Goal: Information Seeking & Learning: Learn about a topic

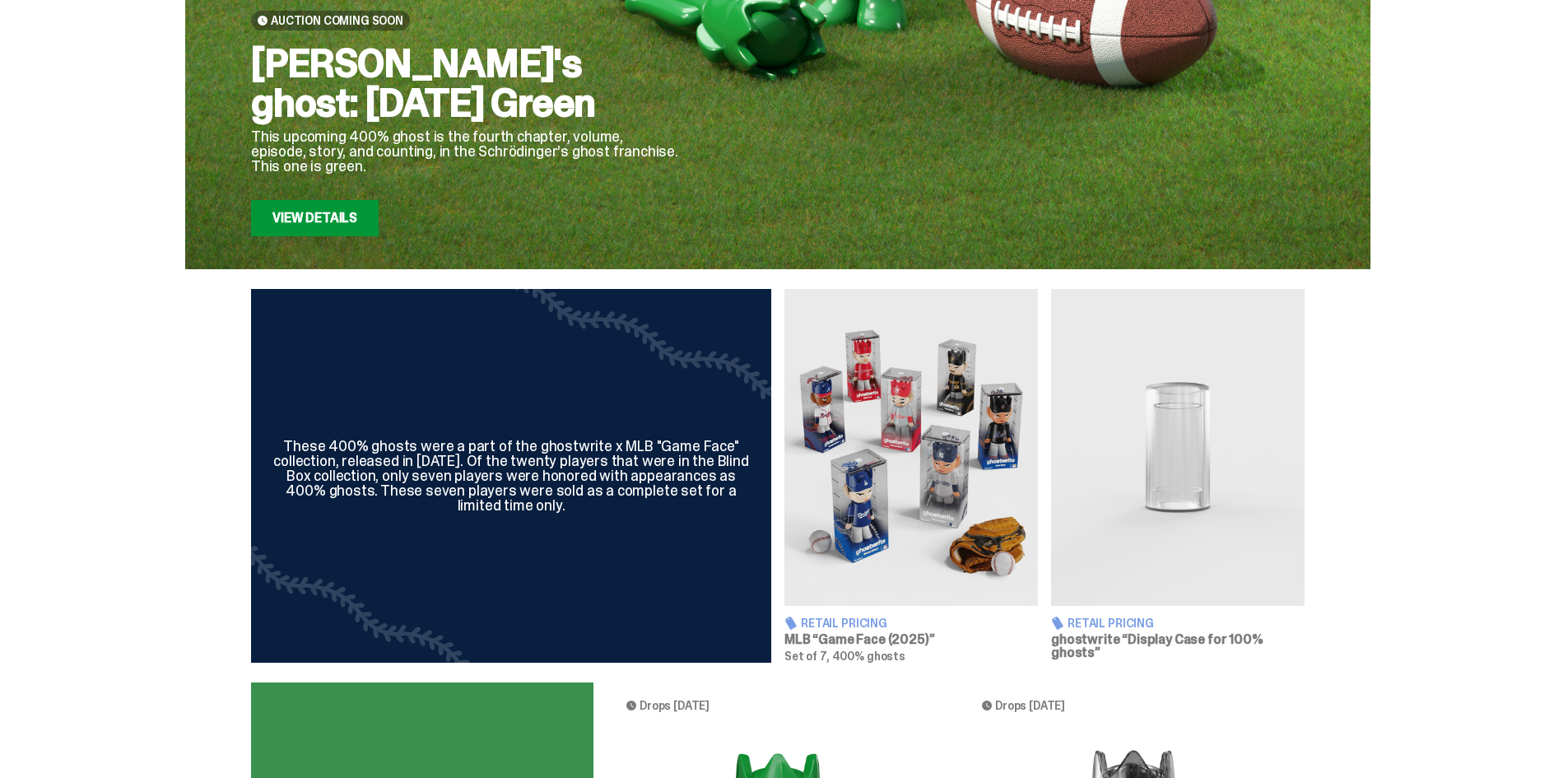
scroll to position [330, 0]
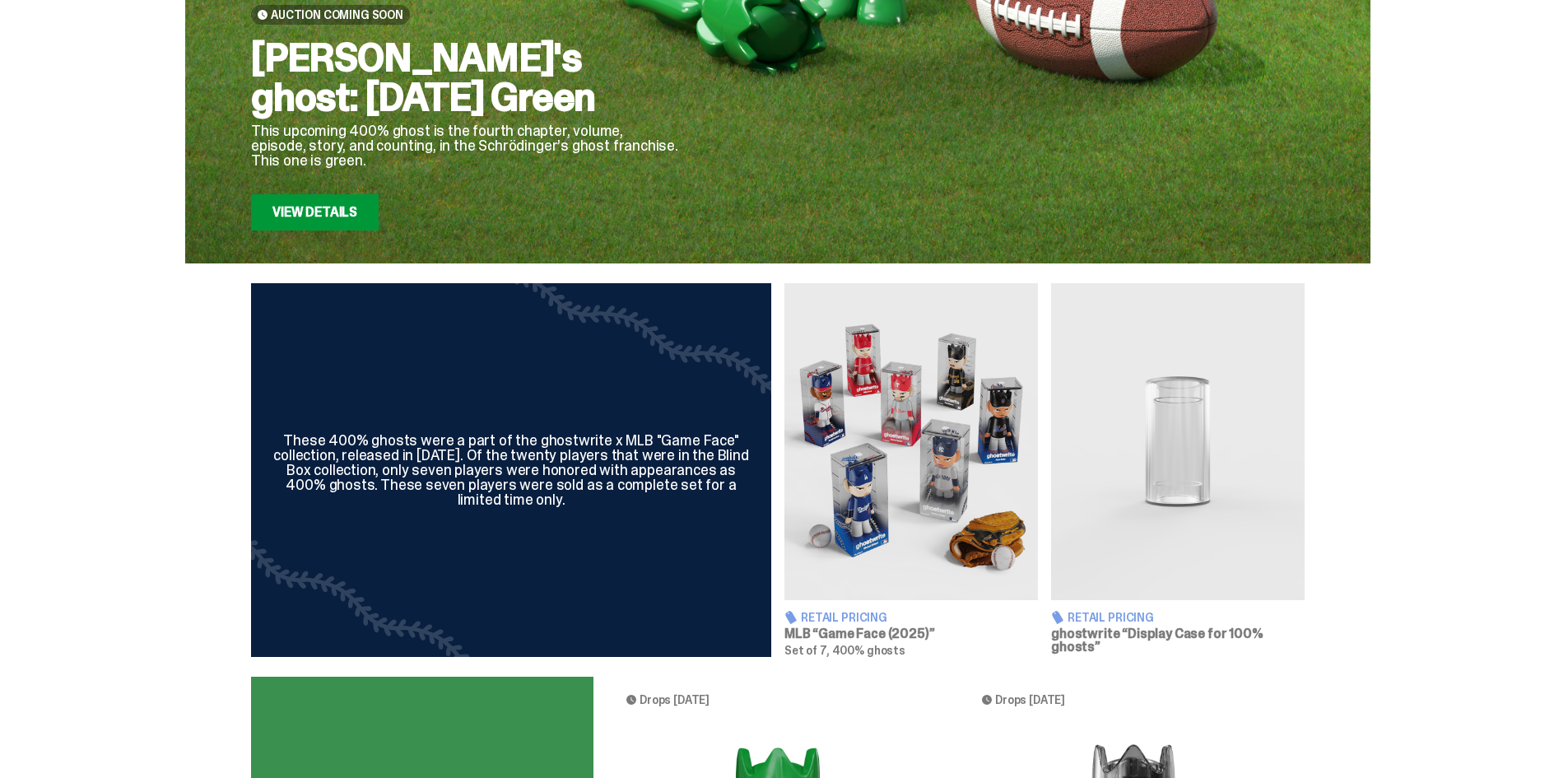
click at [292, 218] on link "View Details" at bounding box center [315, 213] width 128 height 36
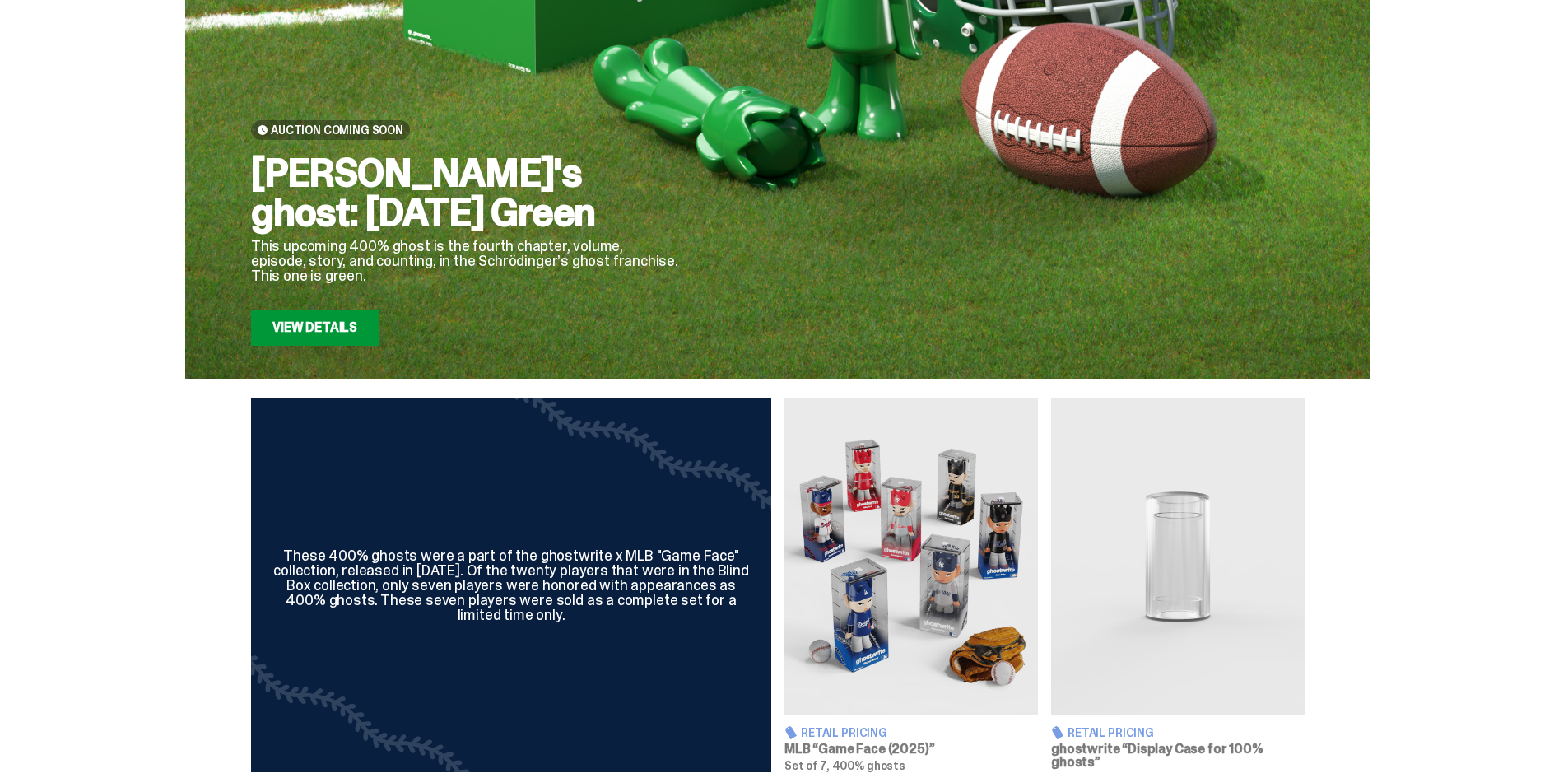
scroll to position [494, 0]
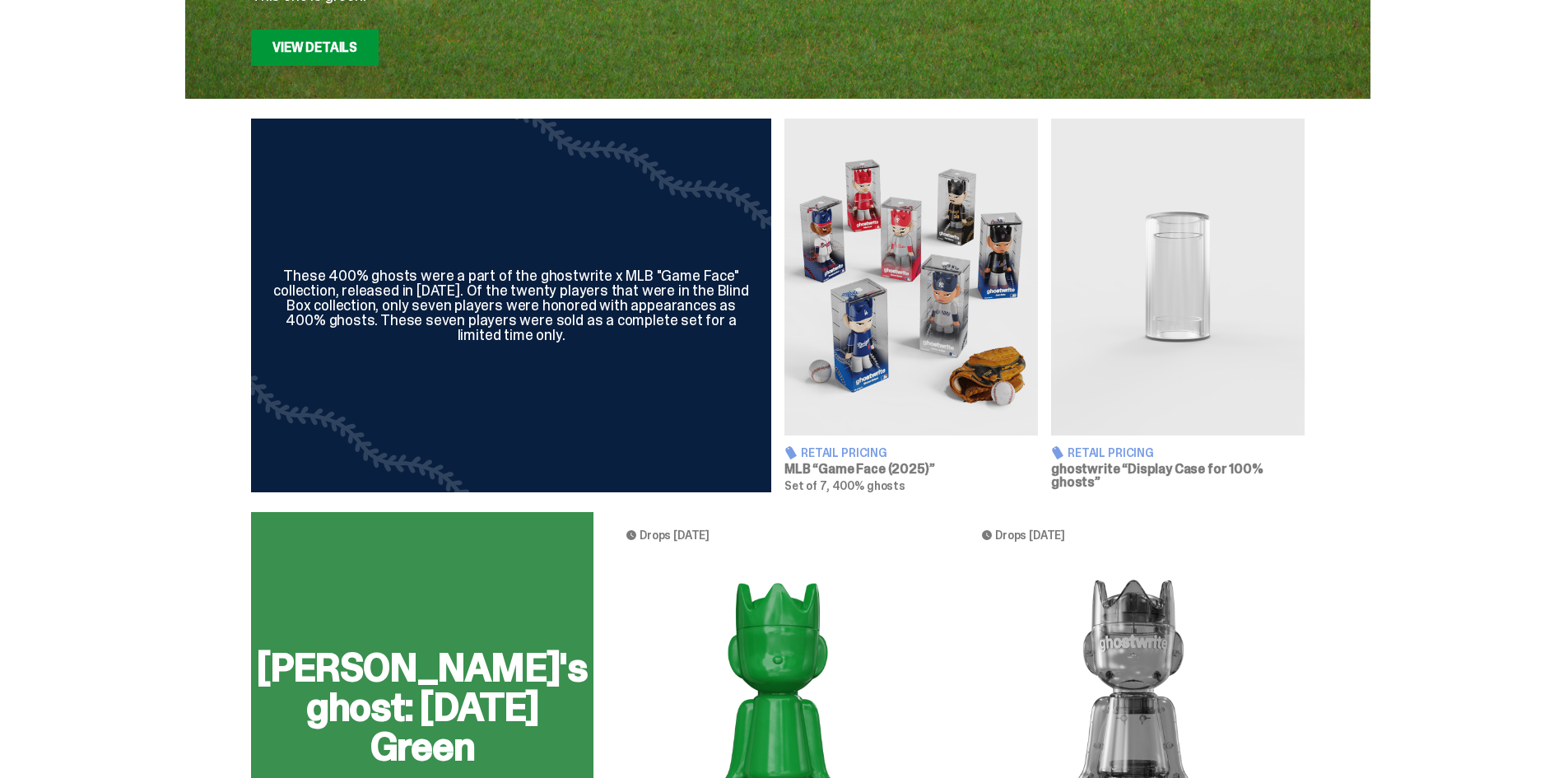
click at [776, 385] on img at bounding box center [911, 276] width 253 height 317
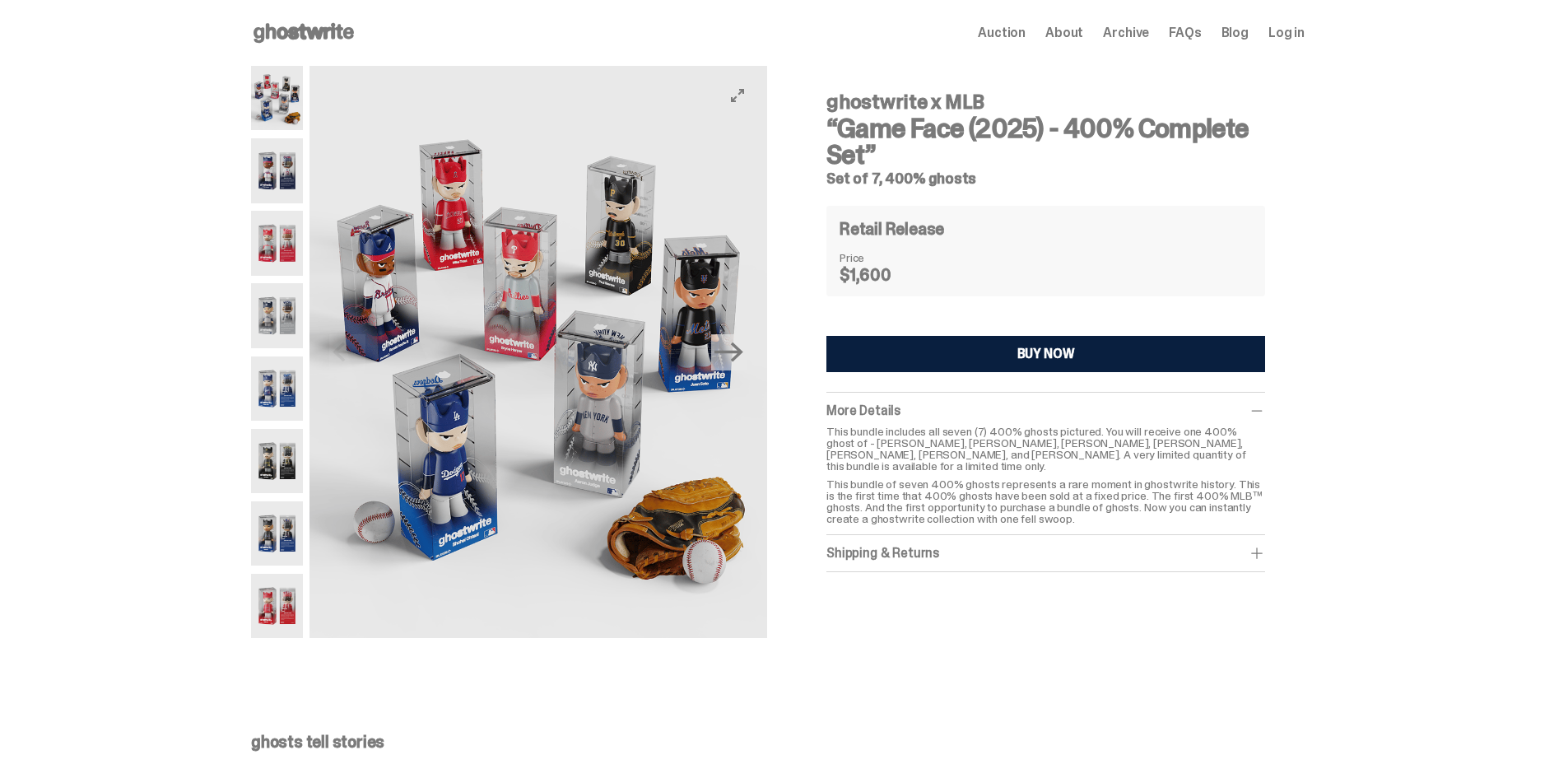
click at [744, 370] on button "Next" at bounding box center [729, 353] width 36 height 36
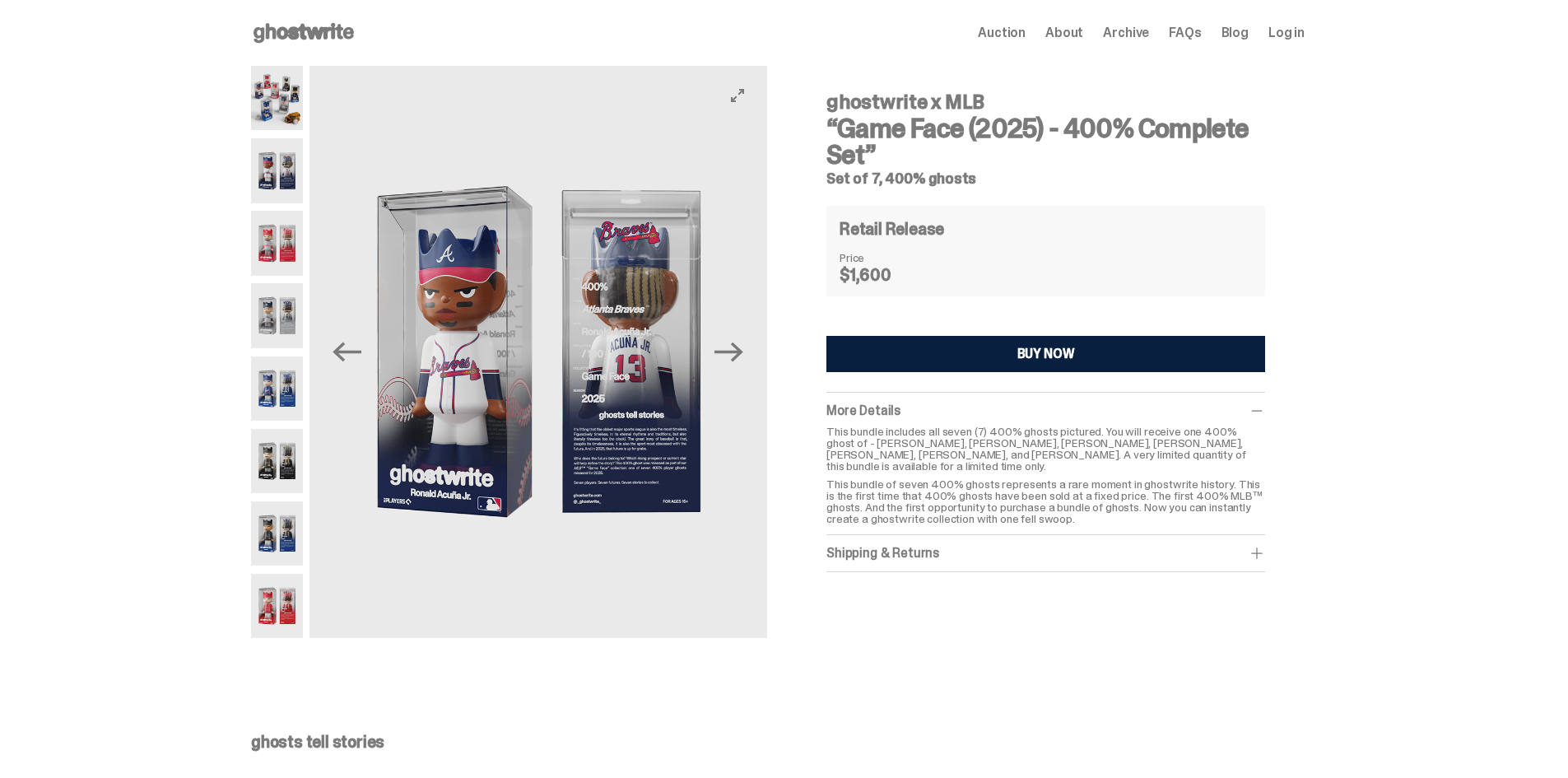
click at [744, 370] on button "Next" at bounding box center [729, 353] width 36 height 36
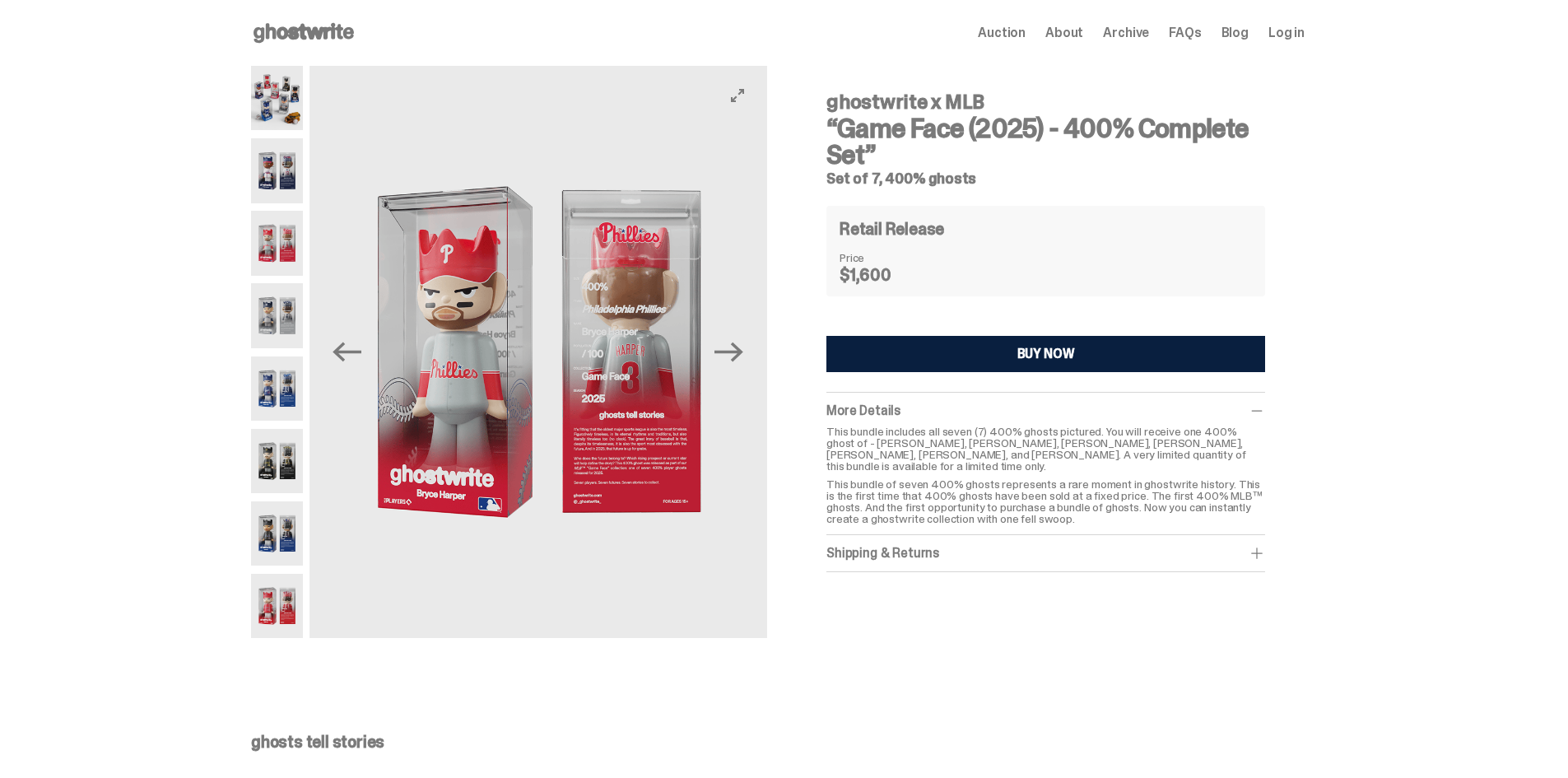
click at [744, 370] on button "Next" at bounding box center [729, 353] width 36 height 36
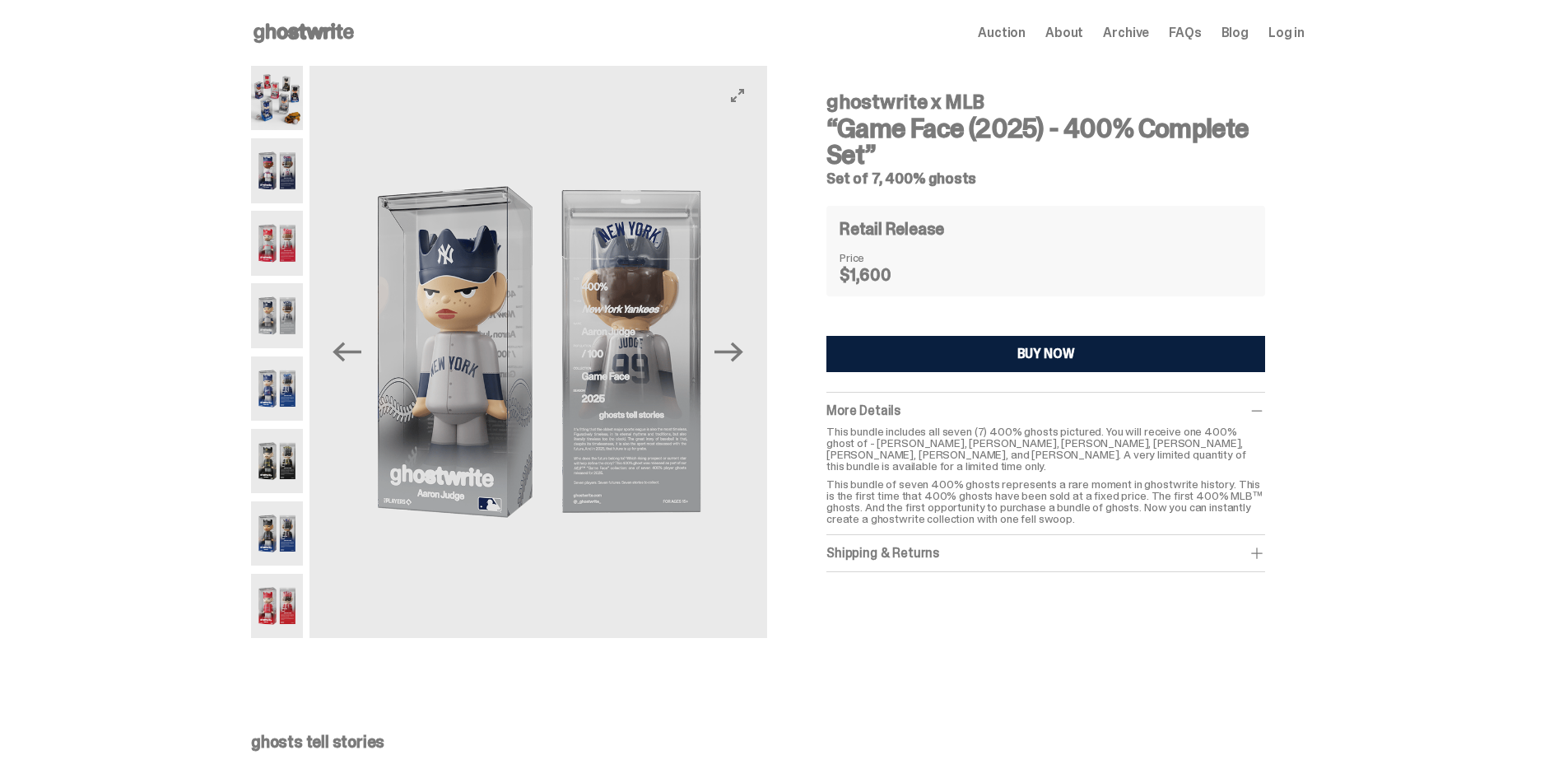
click at [744, 370] on button "Next" at bounding box center [729, 353] width 36 height 36
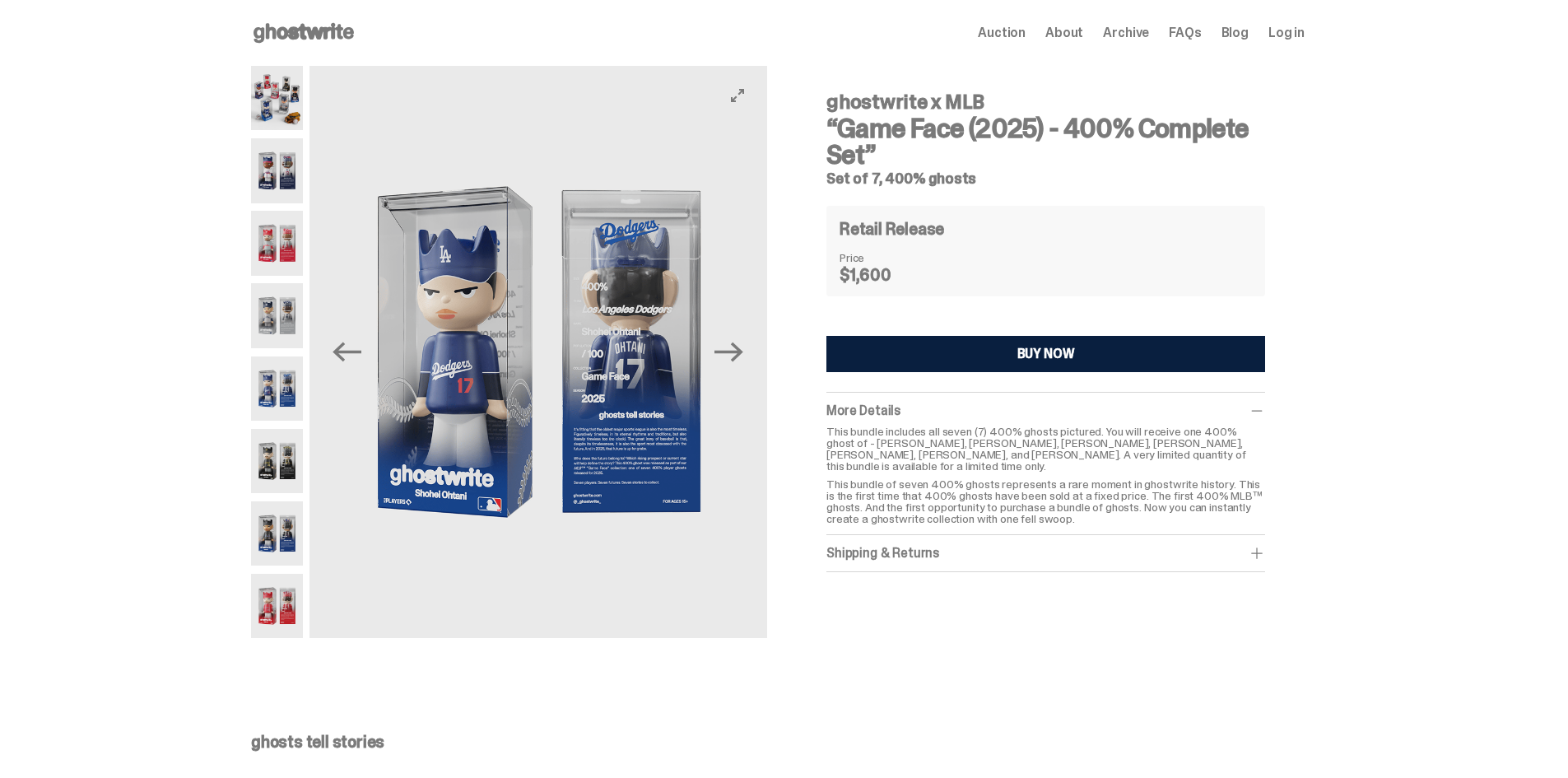
click at [744, 370] on button "Next" at bounding box center [729, 353] width 36 height 36
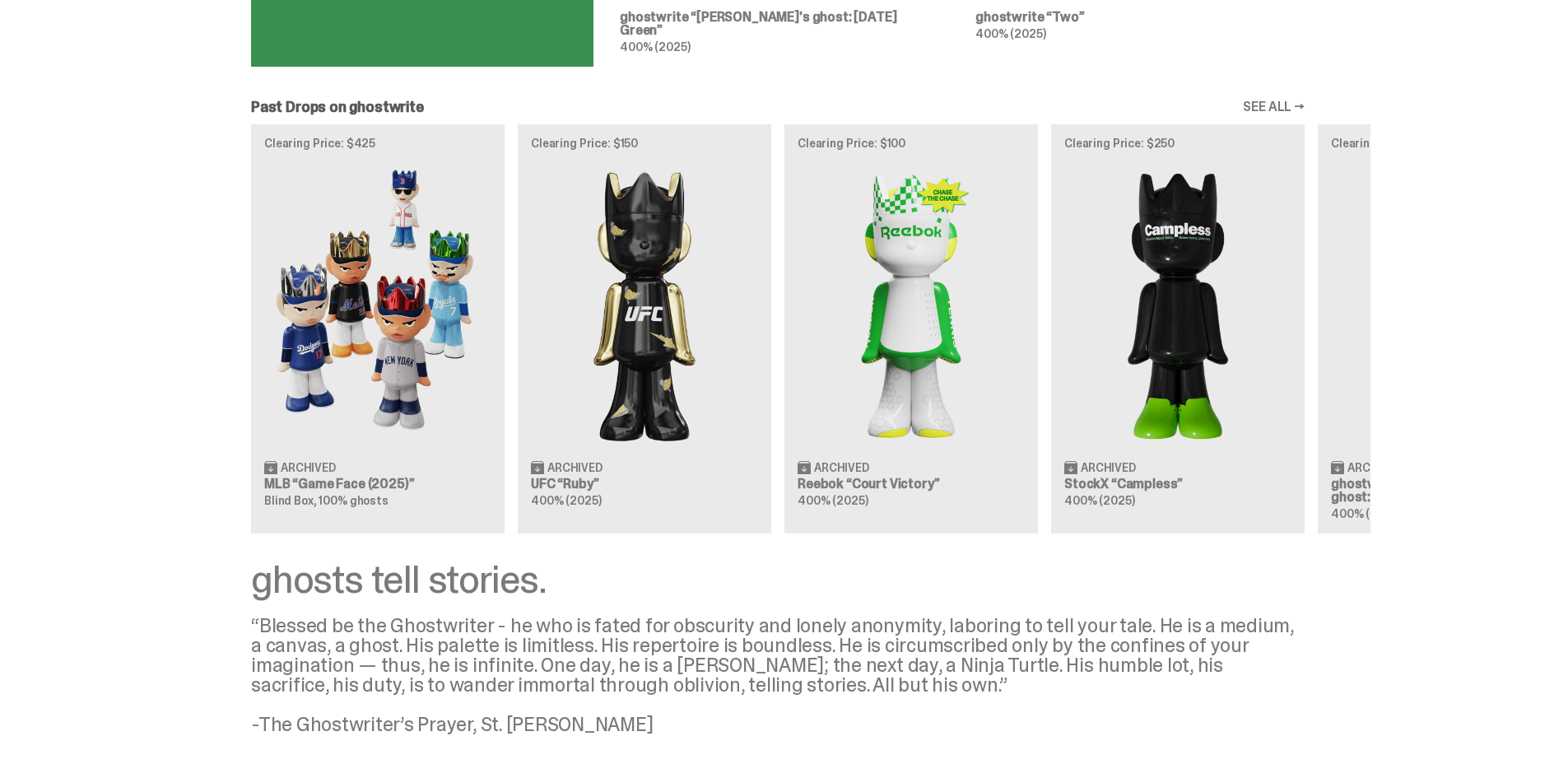
scroll to position [1223, 0]
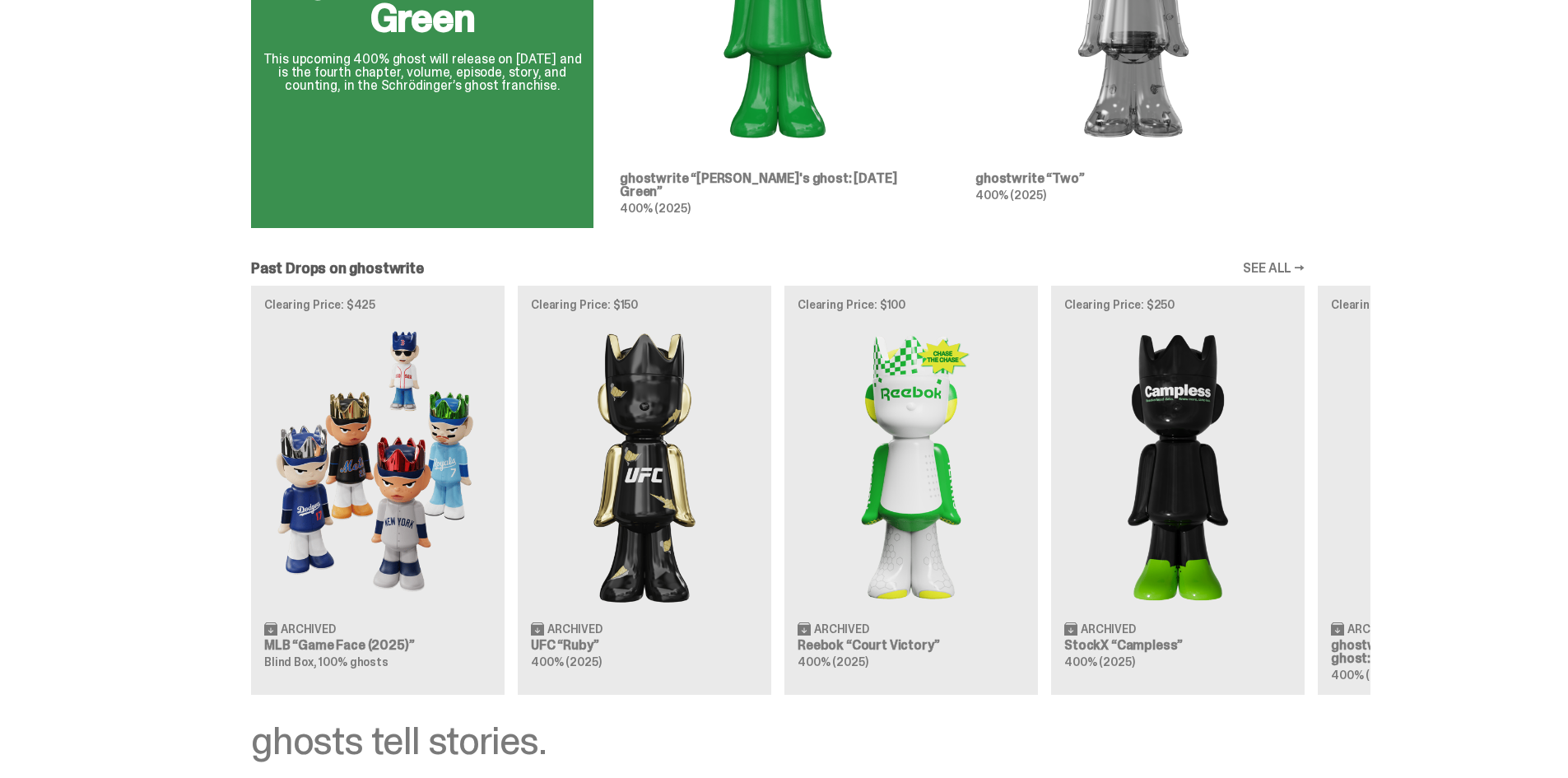
click at [776, 262] on link "SEE ALL →" at bounding box center [1274, 268] width 62 height 13
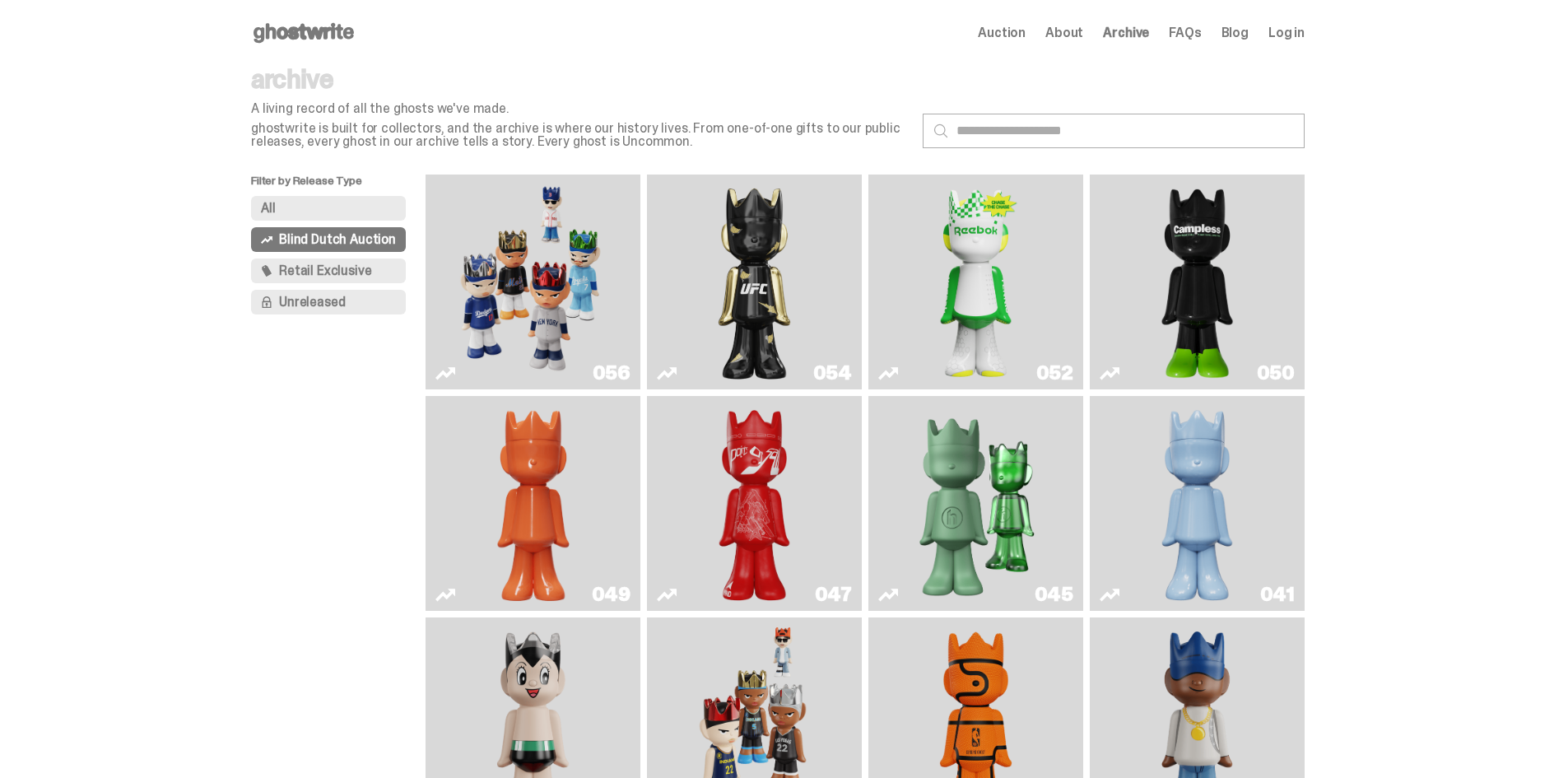
click at [320, 267] on span "Retail Exclusive" at bounding box center [325, 270] width 92 height 13
